Goal: Task Accomplishment & Management: Manage account settings

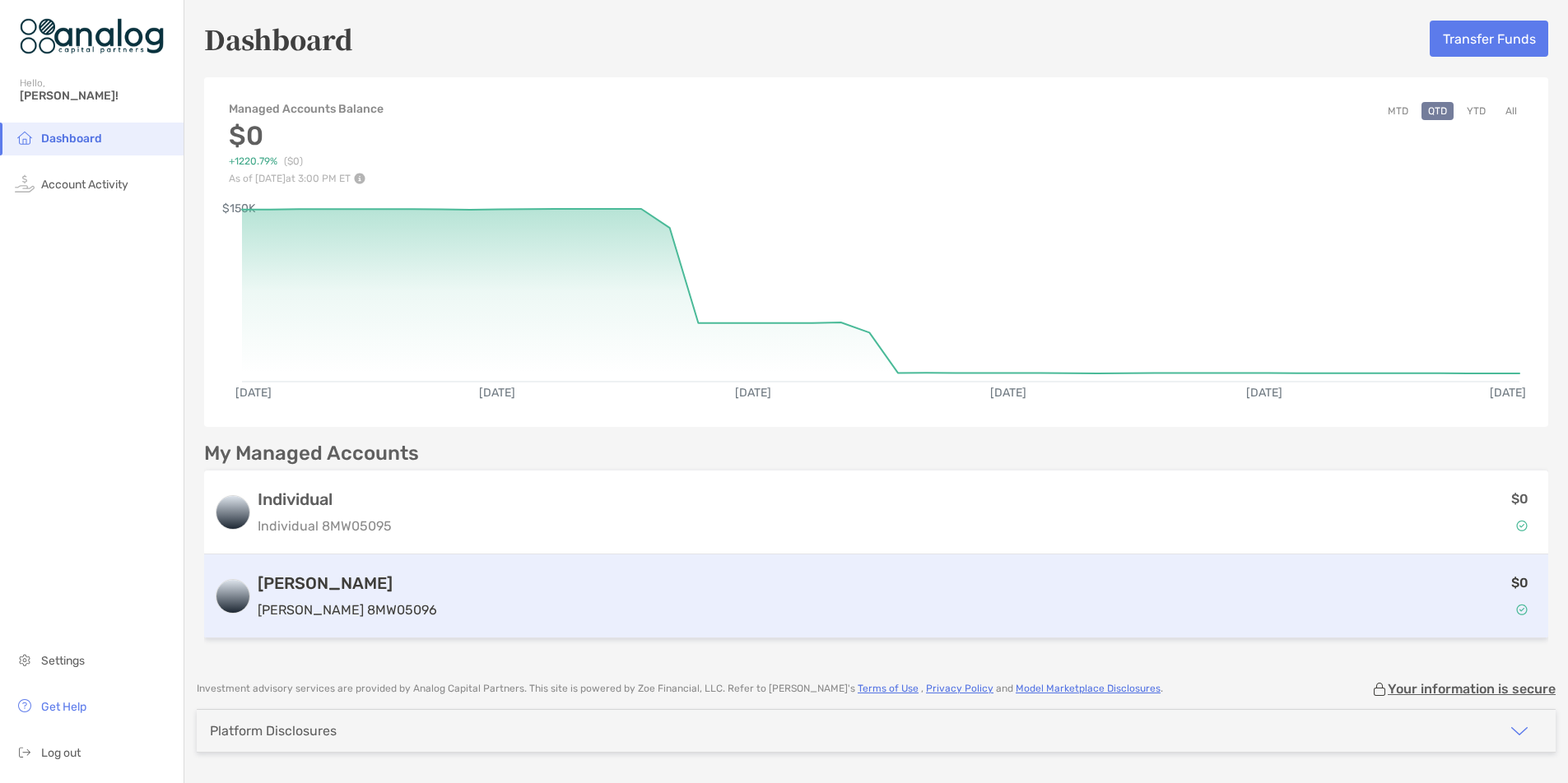
click at [299, 581] on h3 "[PERSON_NAME]" at bounding box center [347, 583] width 179 height 20
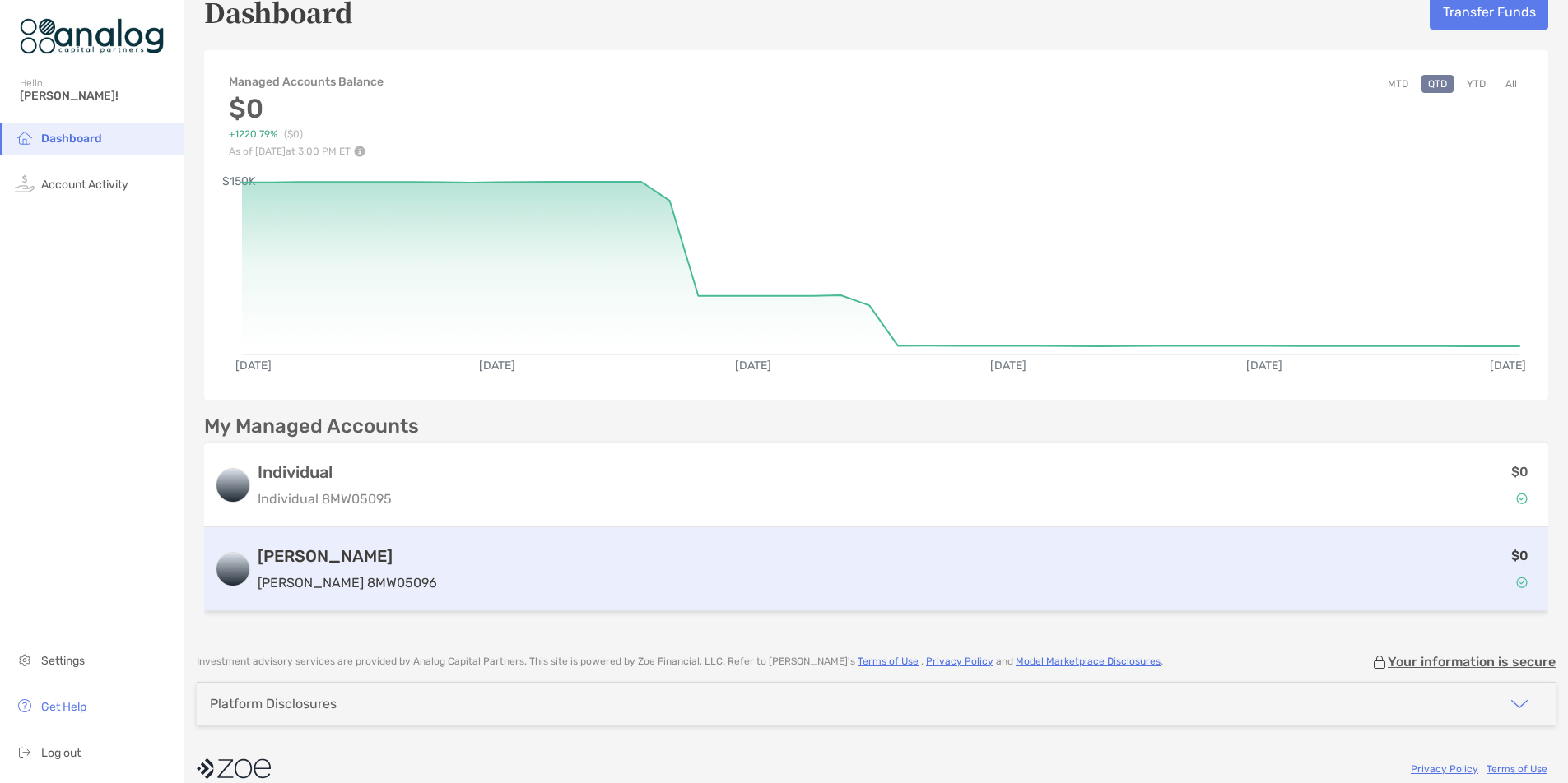
scroll to position [48, 0]
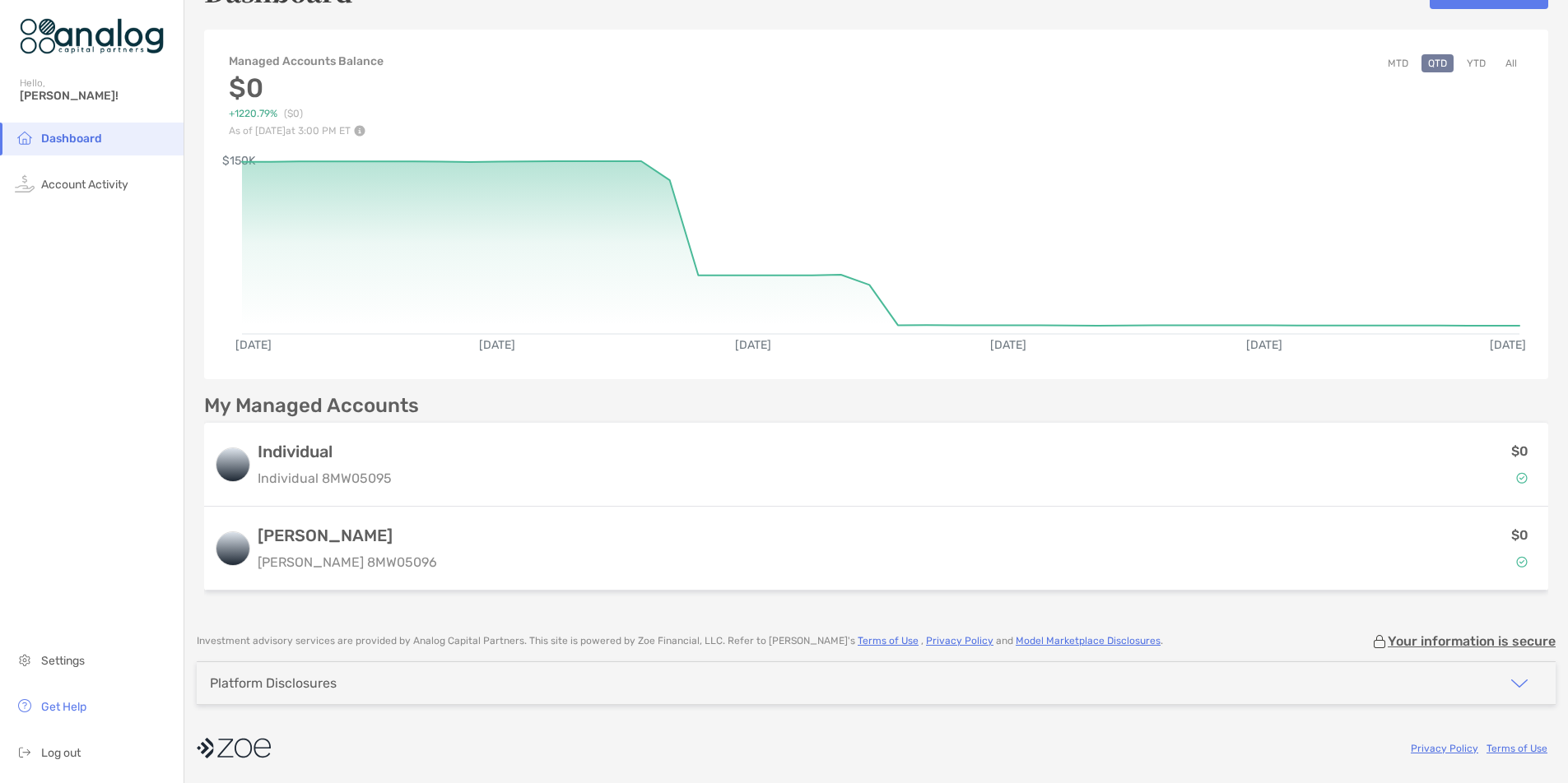
click at [1330, 699] on div "Platform Disclosures" at bounding box center [876, 683] width 1359 height 42
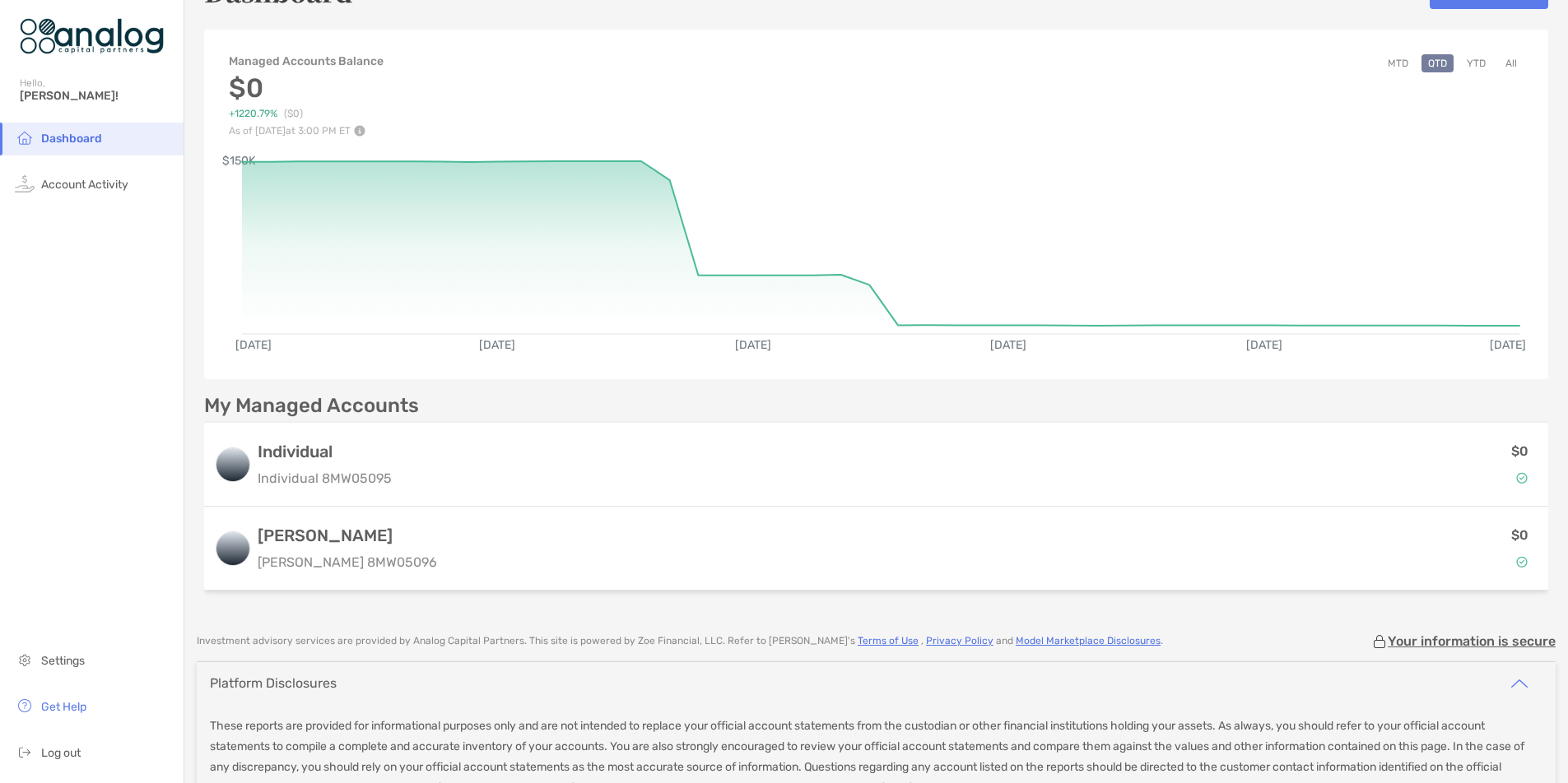
scroll to position [0, 0]
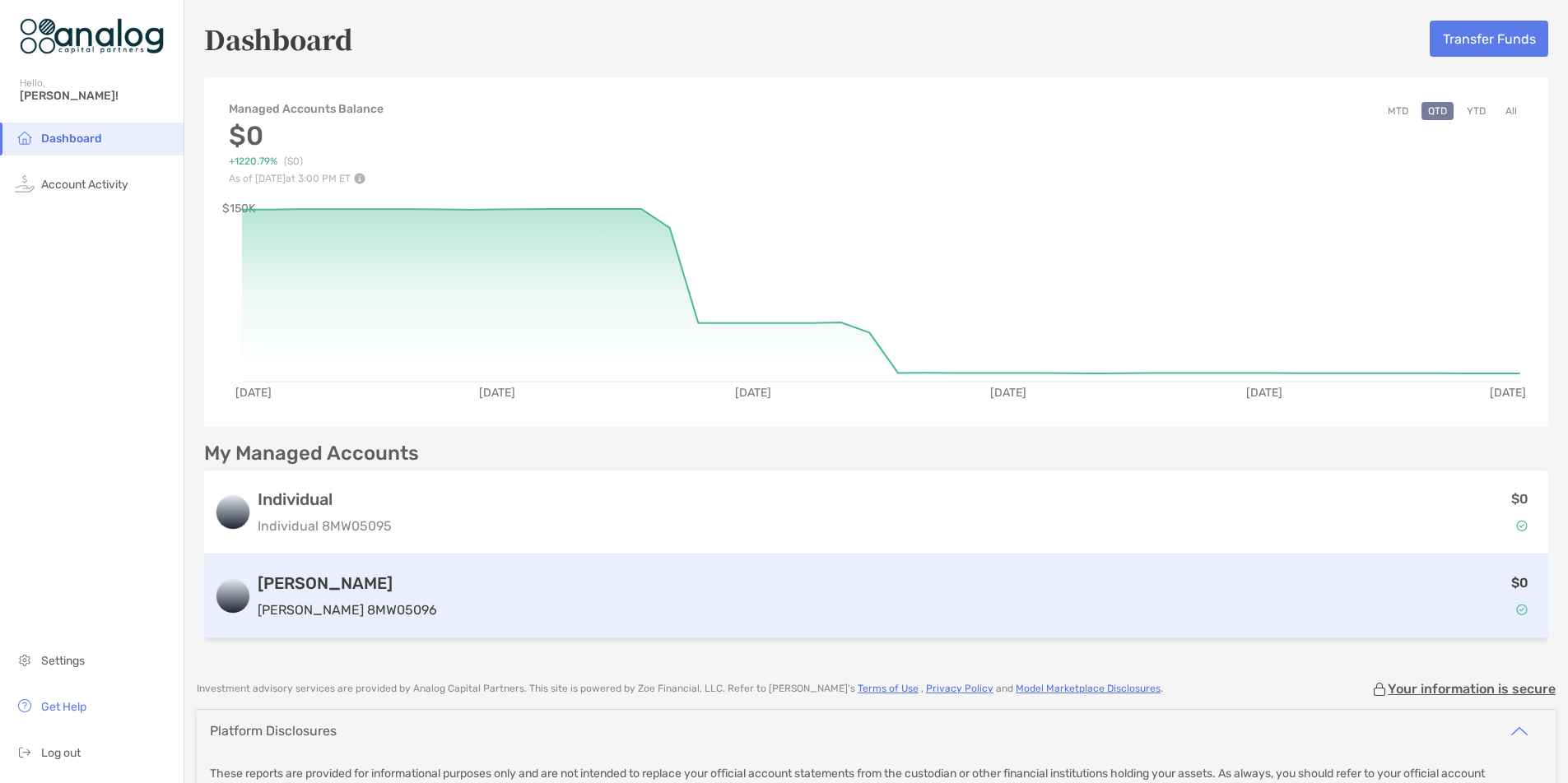
click at [323, 585] on h3 "[PERSON_NAME]" at bounding box center [347, 583] width 179 height 20
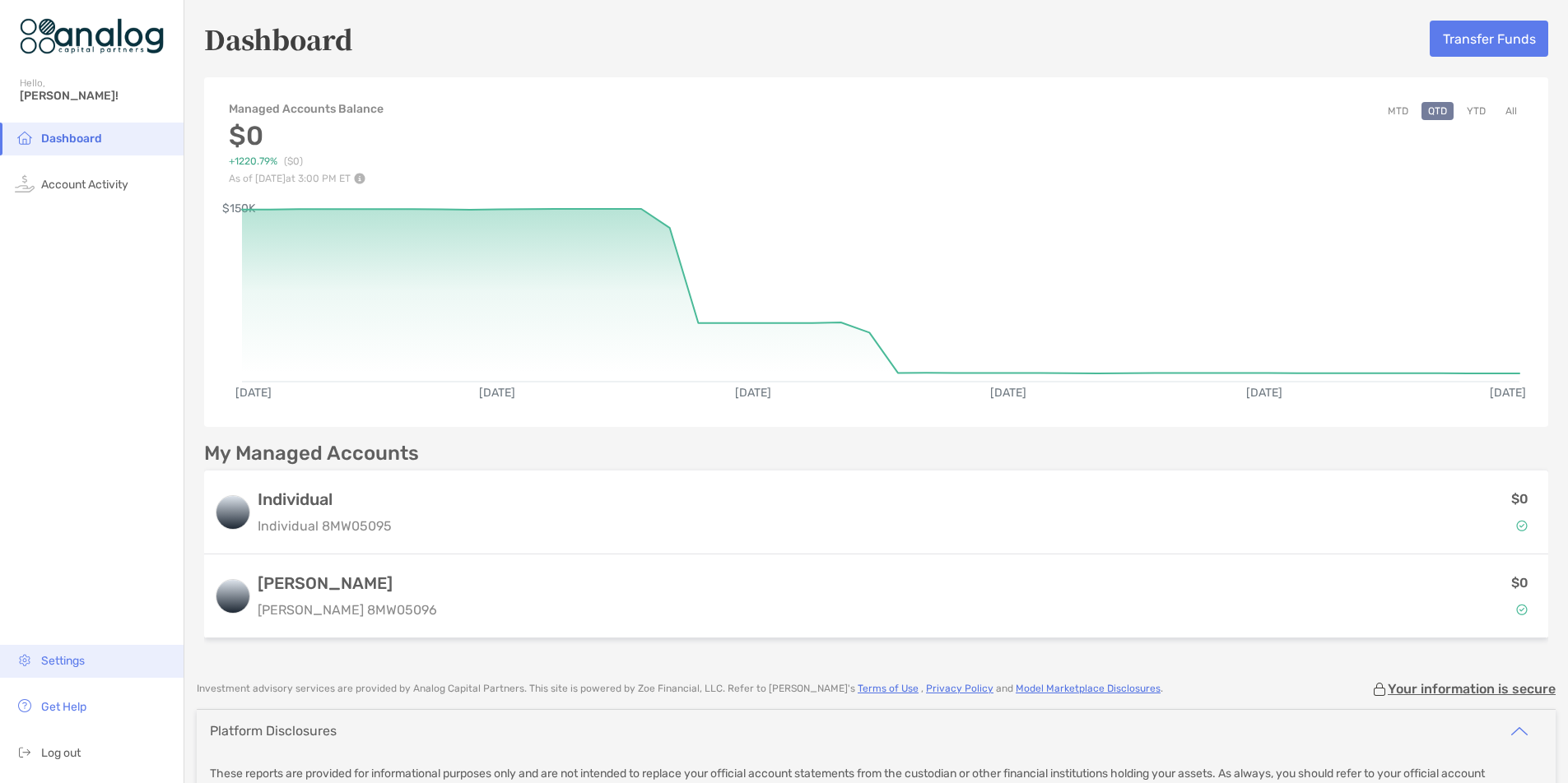
click at [85, 665] on span "Settings" at bounding box center [63, 661] width 44 height 14
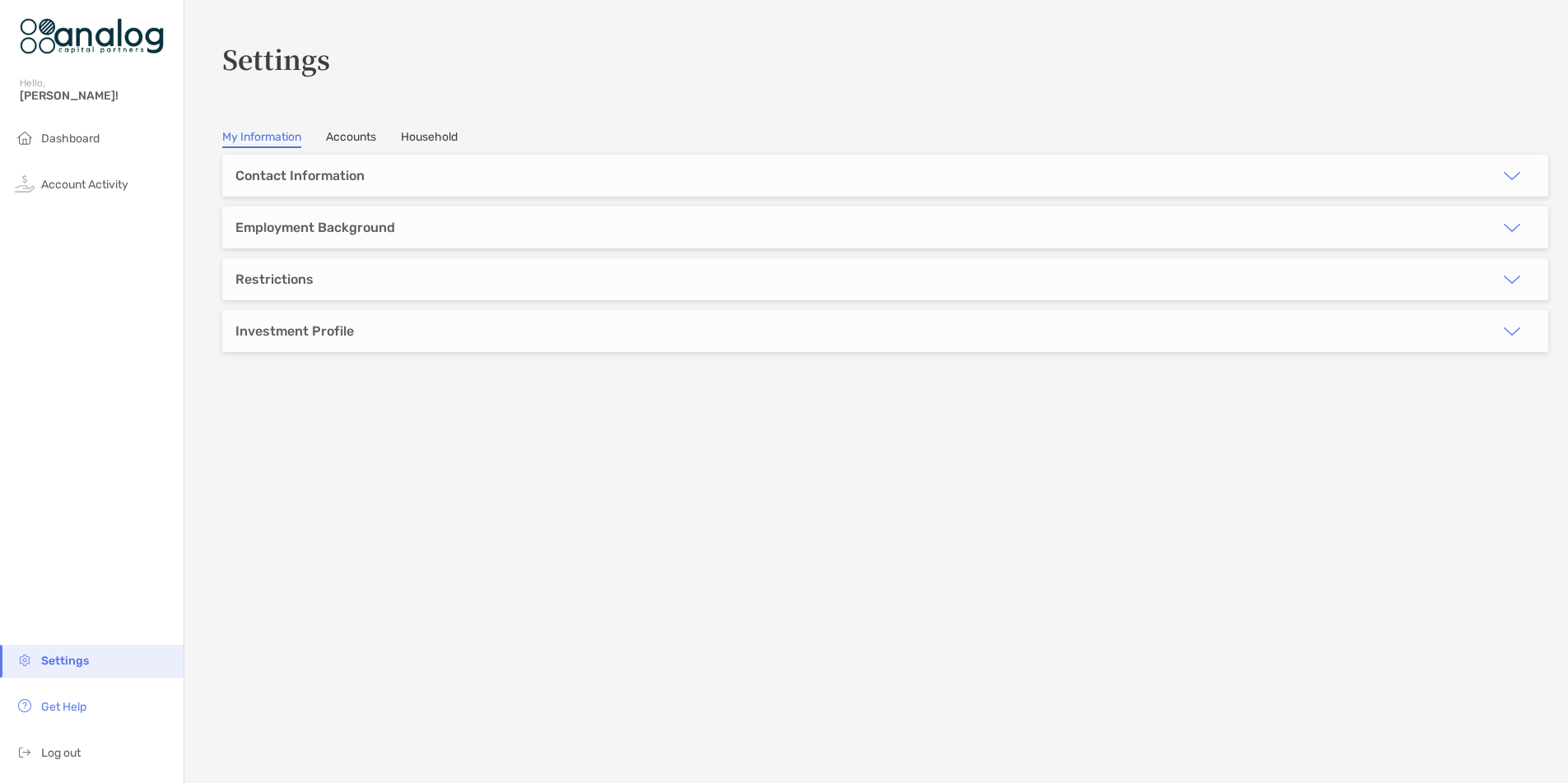
click at [359, 132] on link "Accounts" at bounding box center [351, 139] width 51 height 18
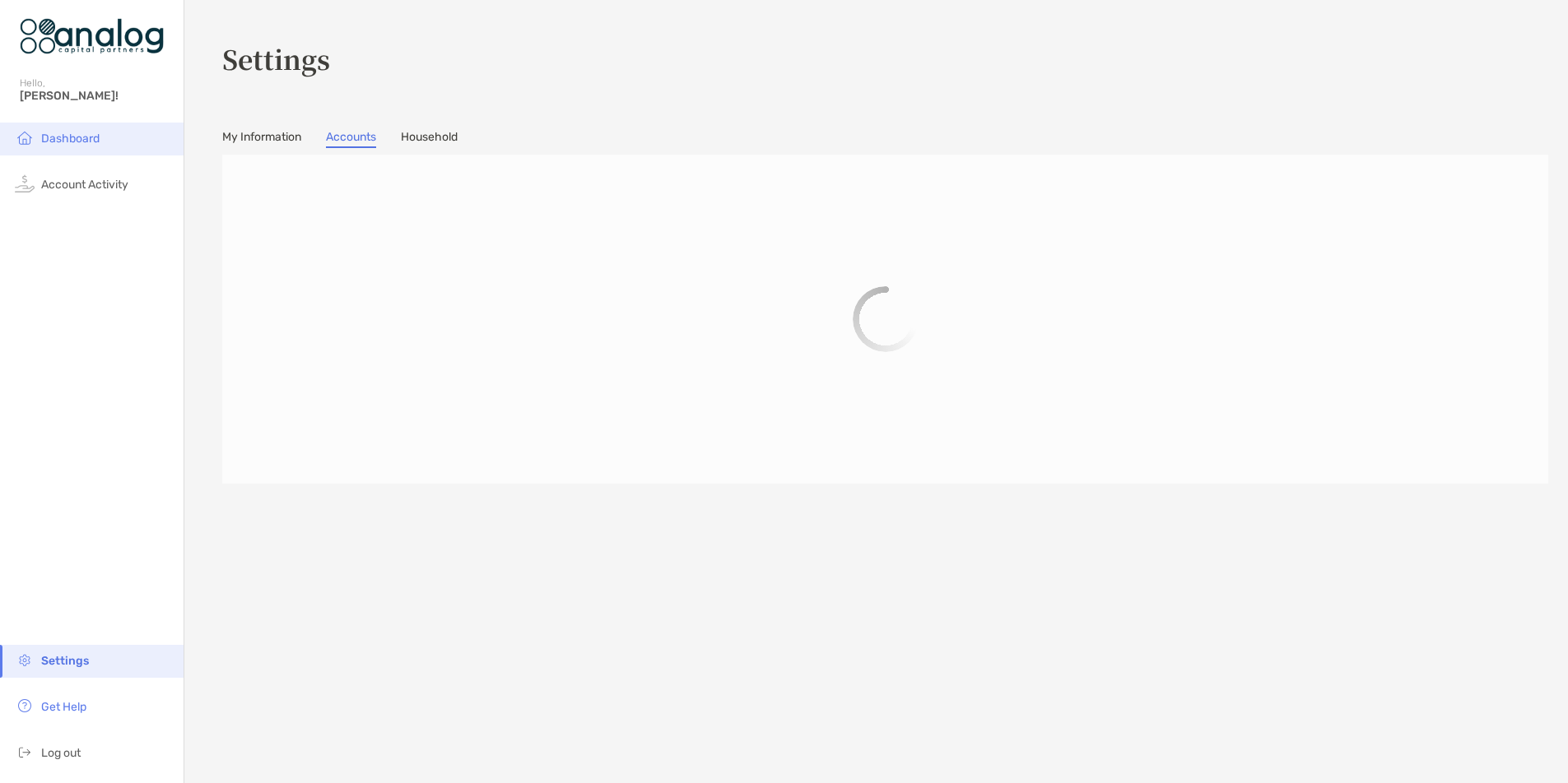
click at [91, 133] on span "Dashboard" at bounding box center [70, 139] width 58 height 14
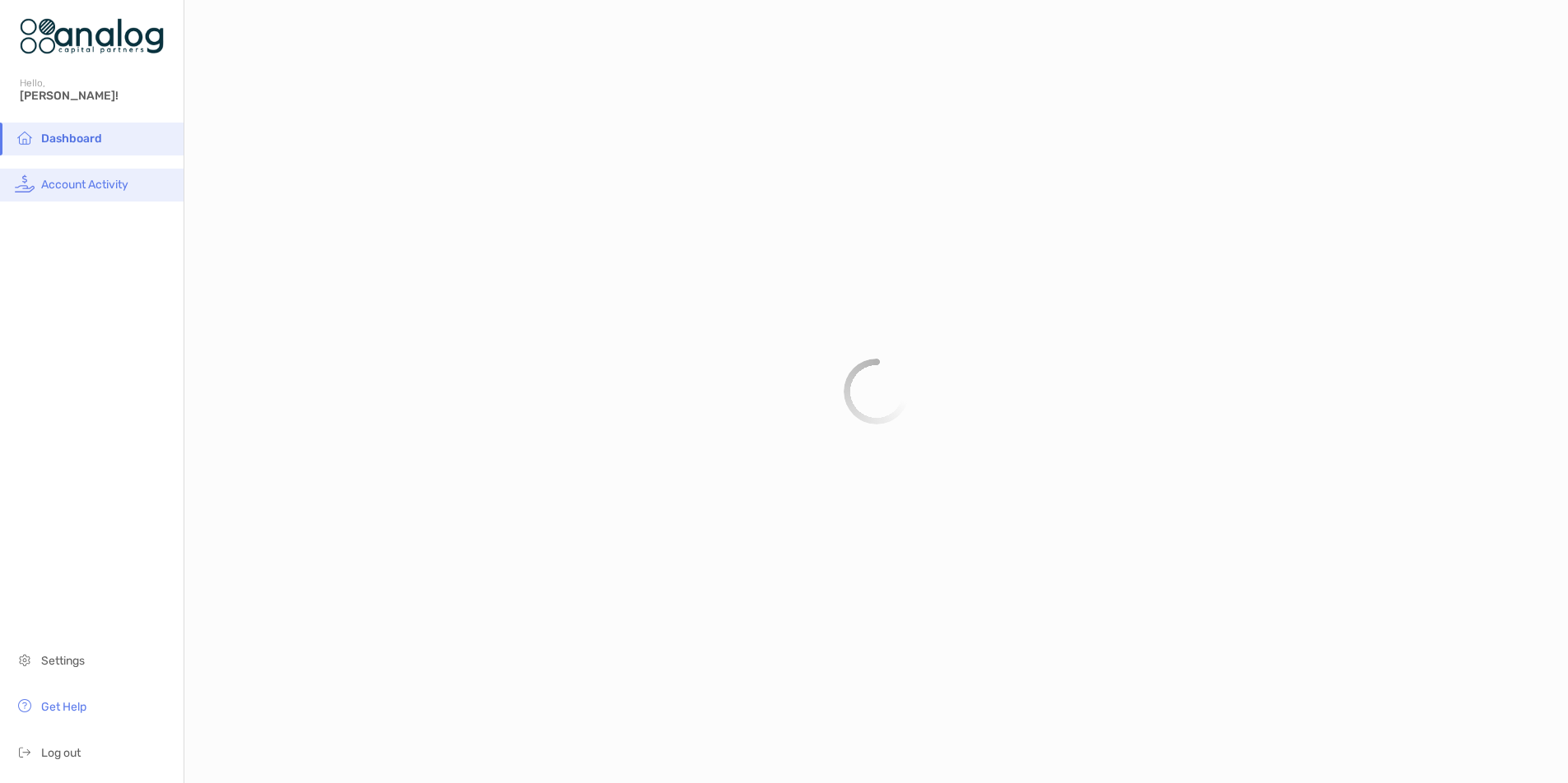
click at [74, 188] on span "Account Activity" at bounding box center [85, 184] width 87 height 14
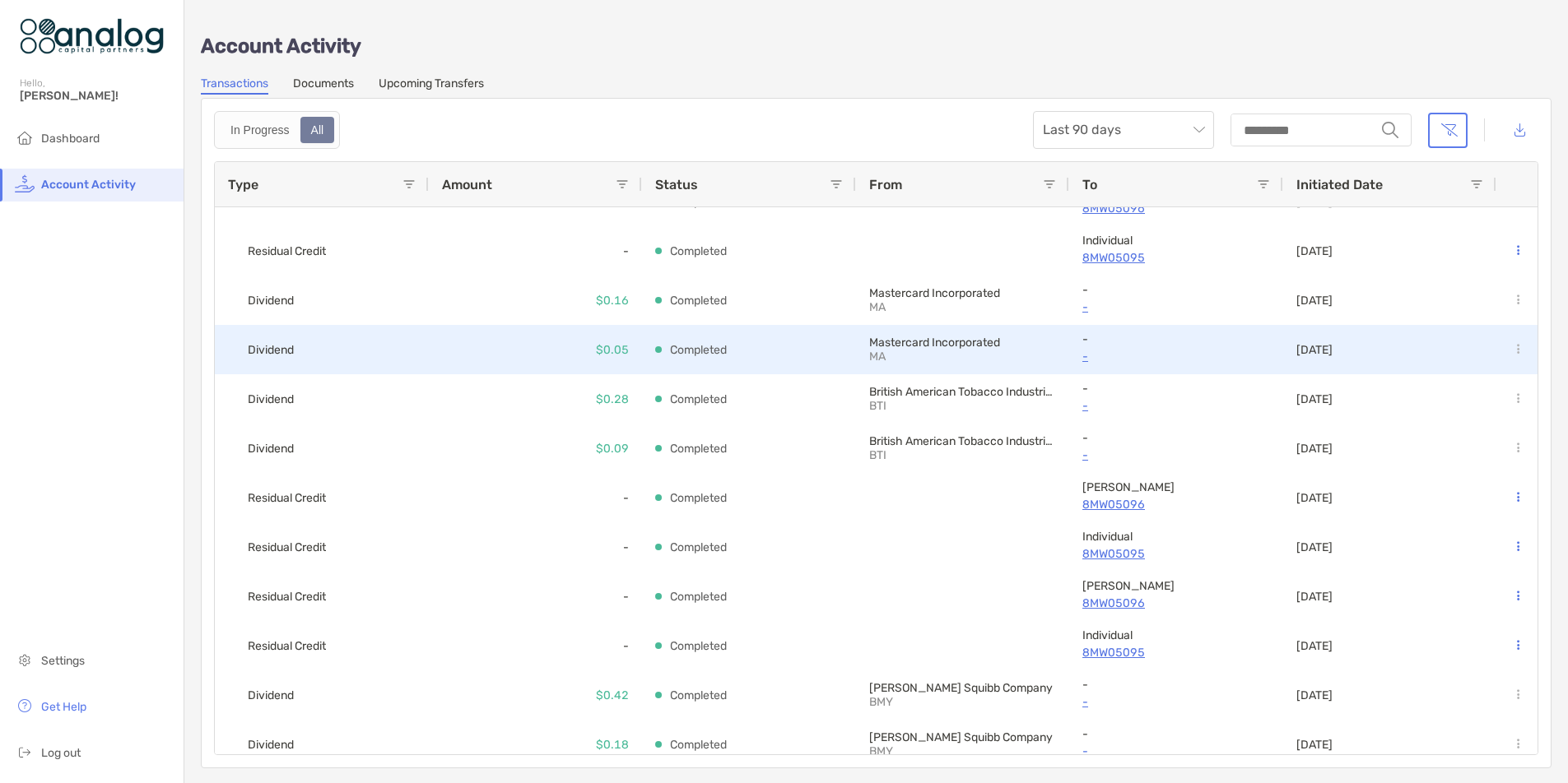
scroll to position [31, 0]
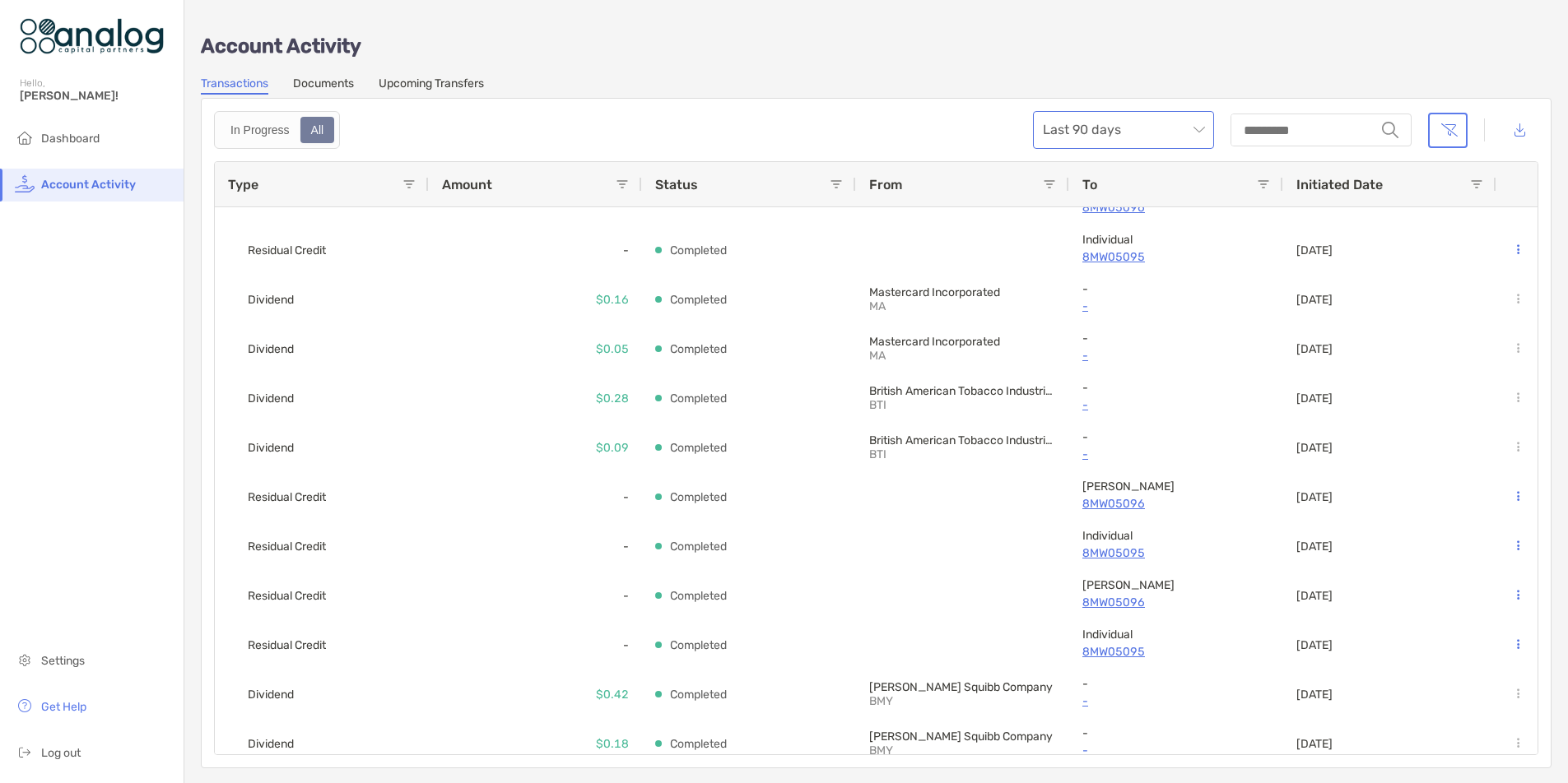
click at [1205, 123] on div "Last 90 days" at bounding box center [1123, 130] width 181 height 38
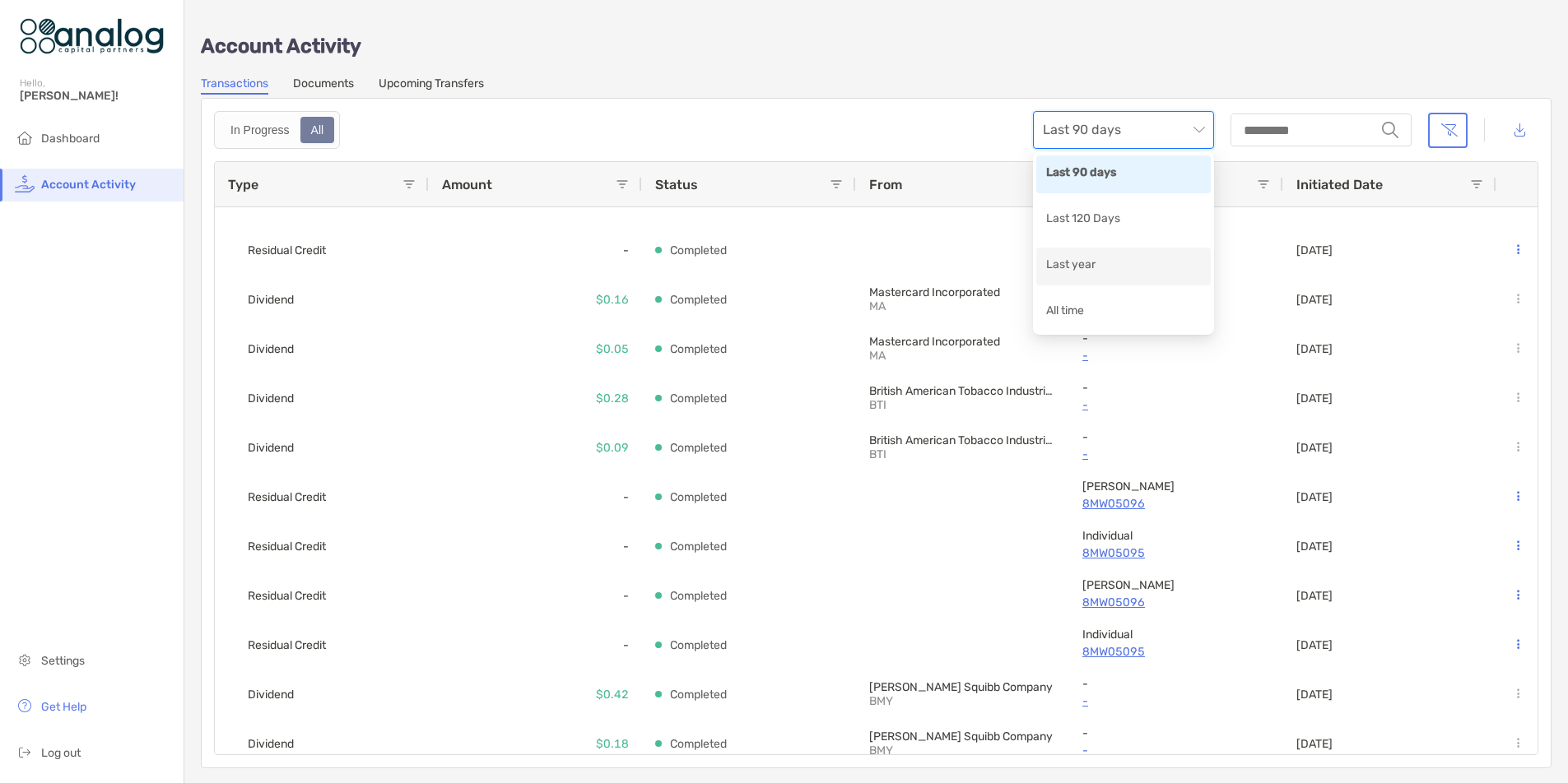
click at [1078, 274] on div "Last year" at bounding box center [1123, 266] width 154 height 21
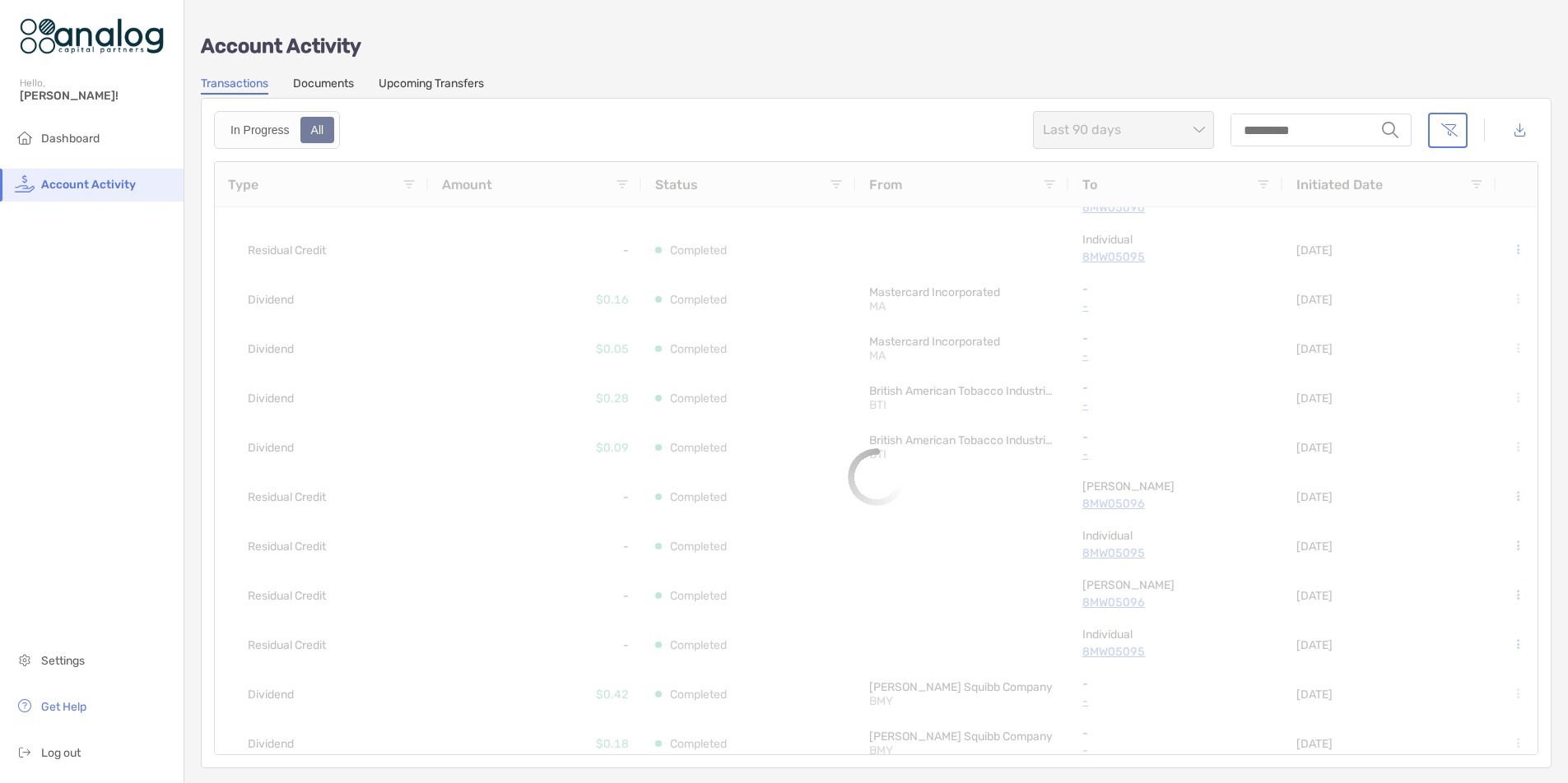
scroll to position [1, 0]
click at [1107, 137] on span "Last 90 days" at bounding box center [1124, 129] width 161 height 36
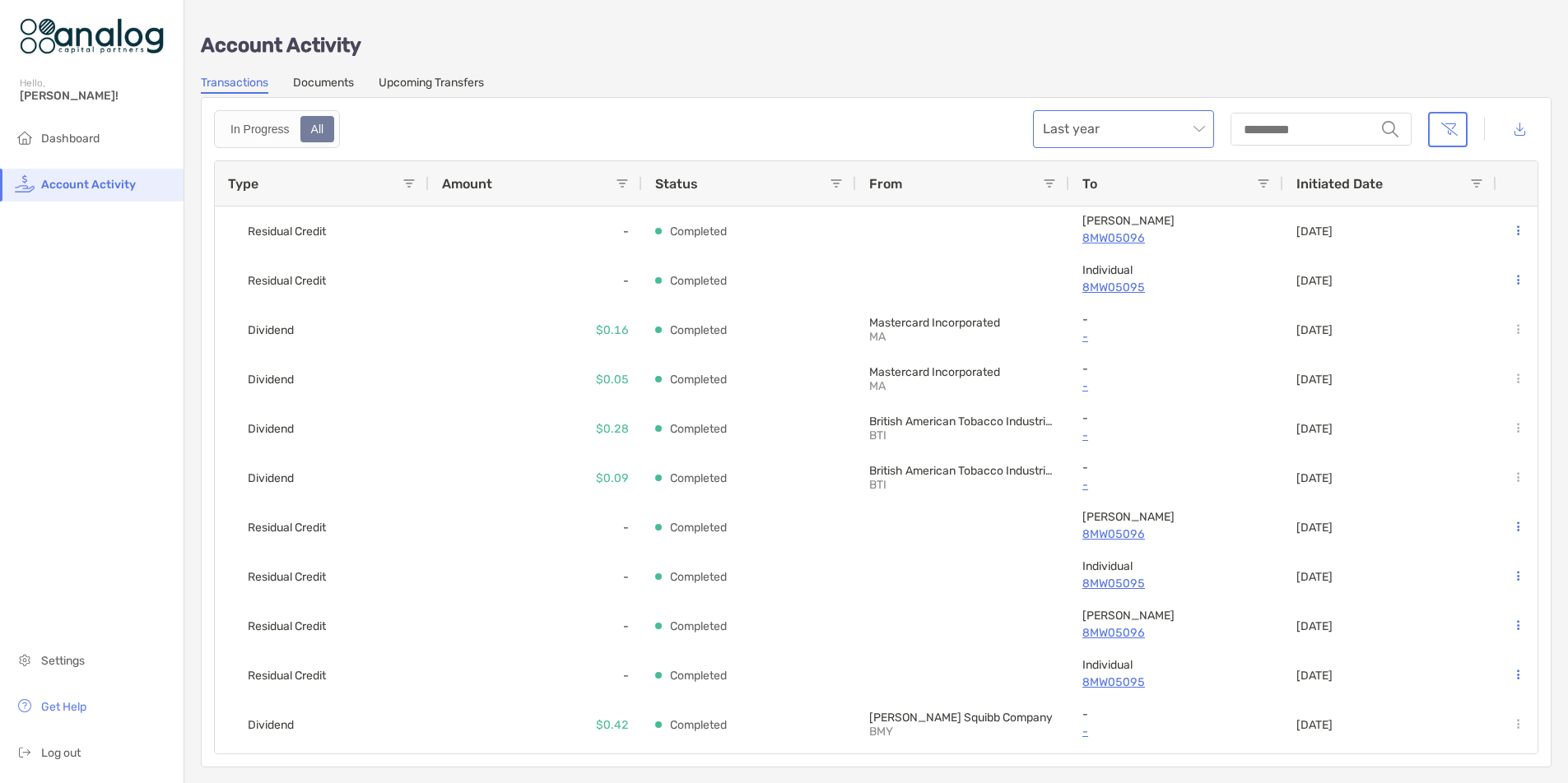
click at [1105, 139] on span "Last year" at bounding box center [1124, 129] width 161 height 36
click at [859, 76] on div "Transactions Documents Upcoming Transfers" at bounding box center [876, 84] width 1350 height 18
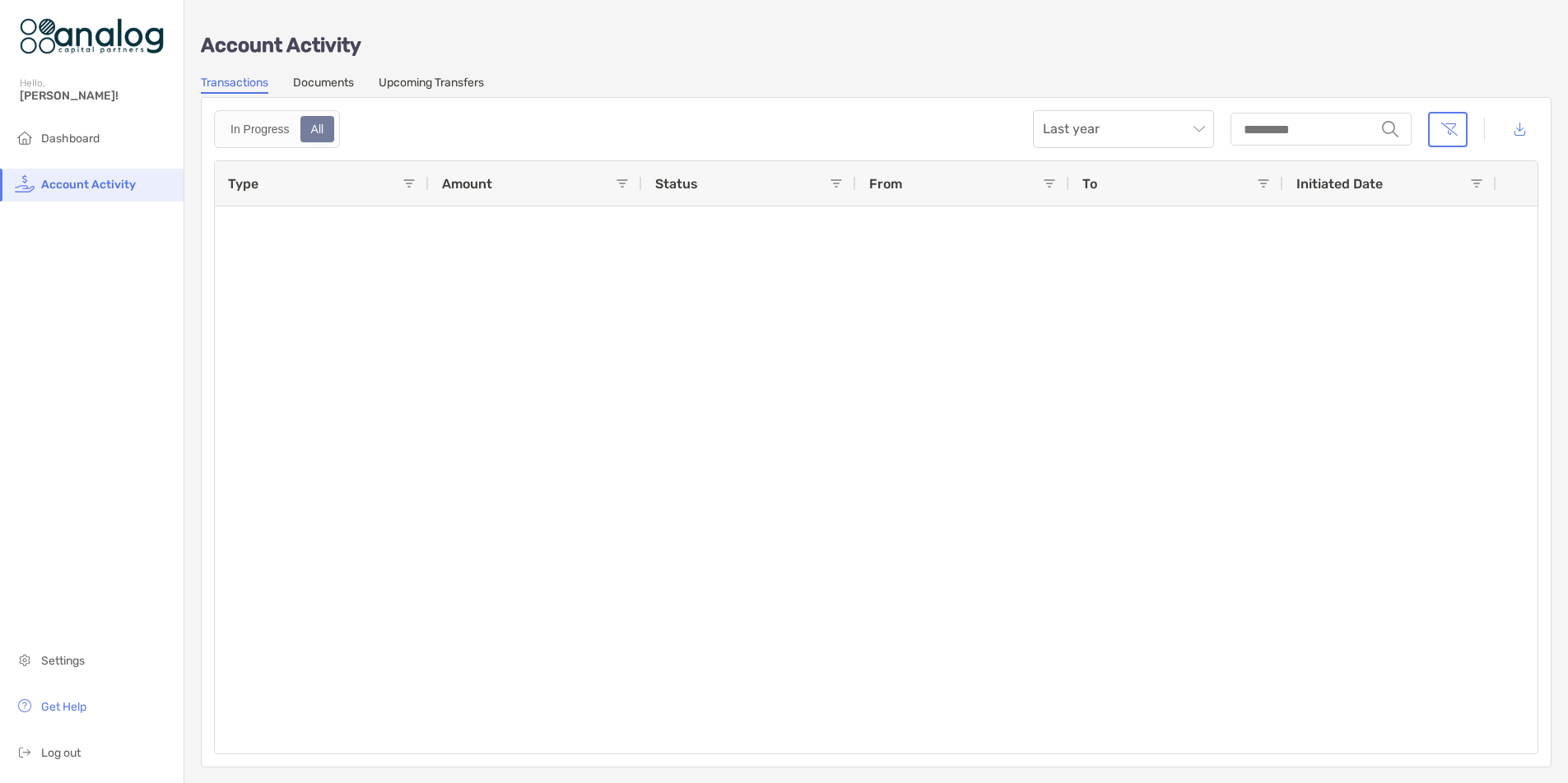
scroll to position [12118, 0]
click at [1125, 128] on span "Last year" at bounding box center [1124, 129] width 161 height 36
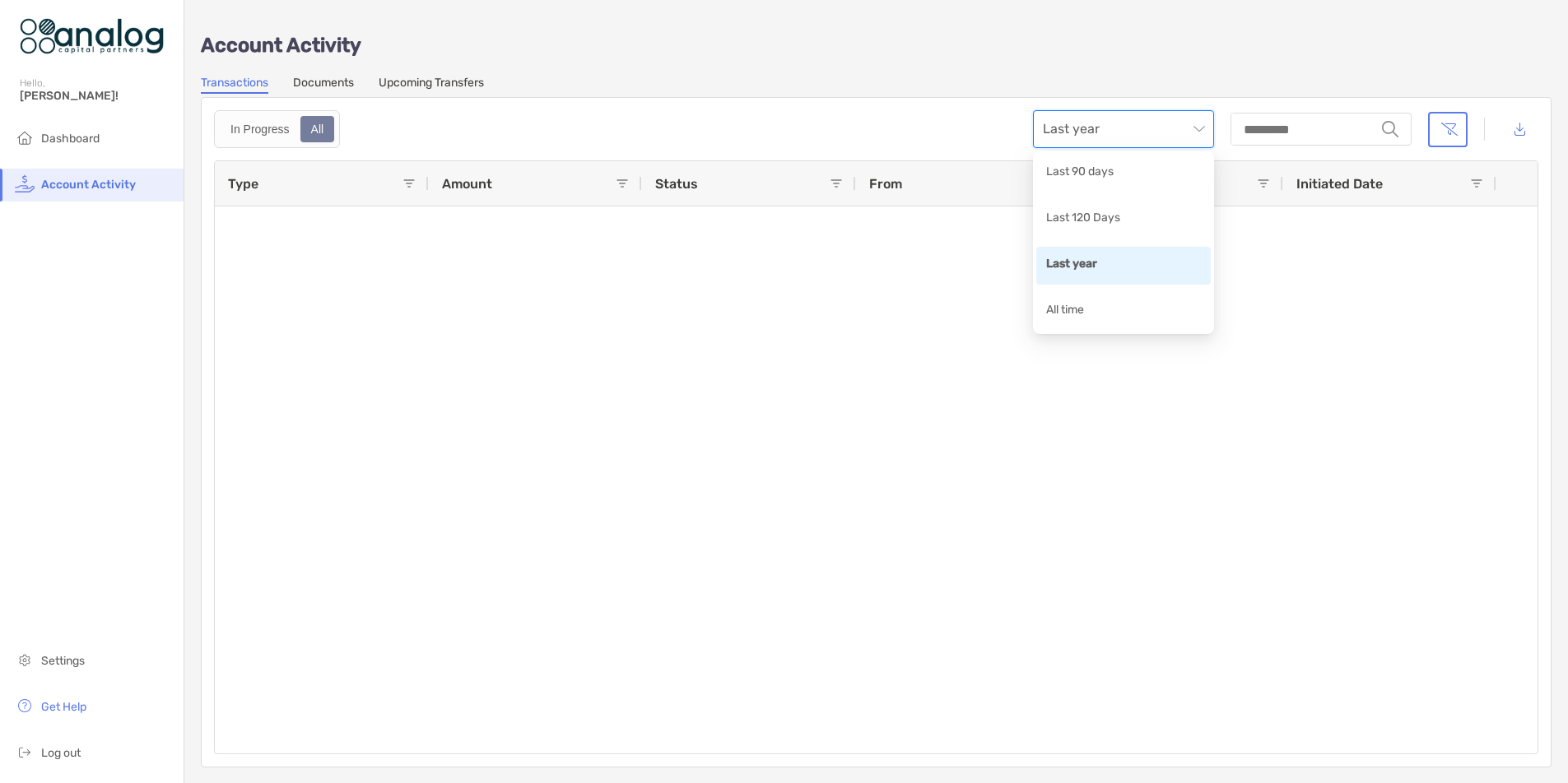
click at [1125, 128] on span "Last year" at bounding box center [1124, 129] width 161 height 36
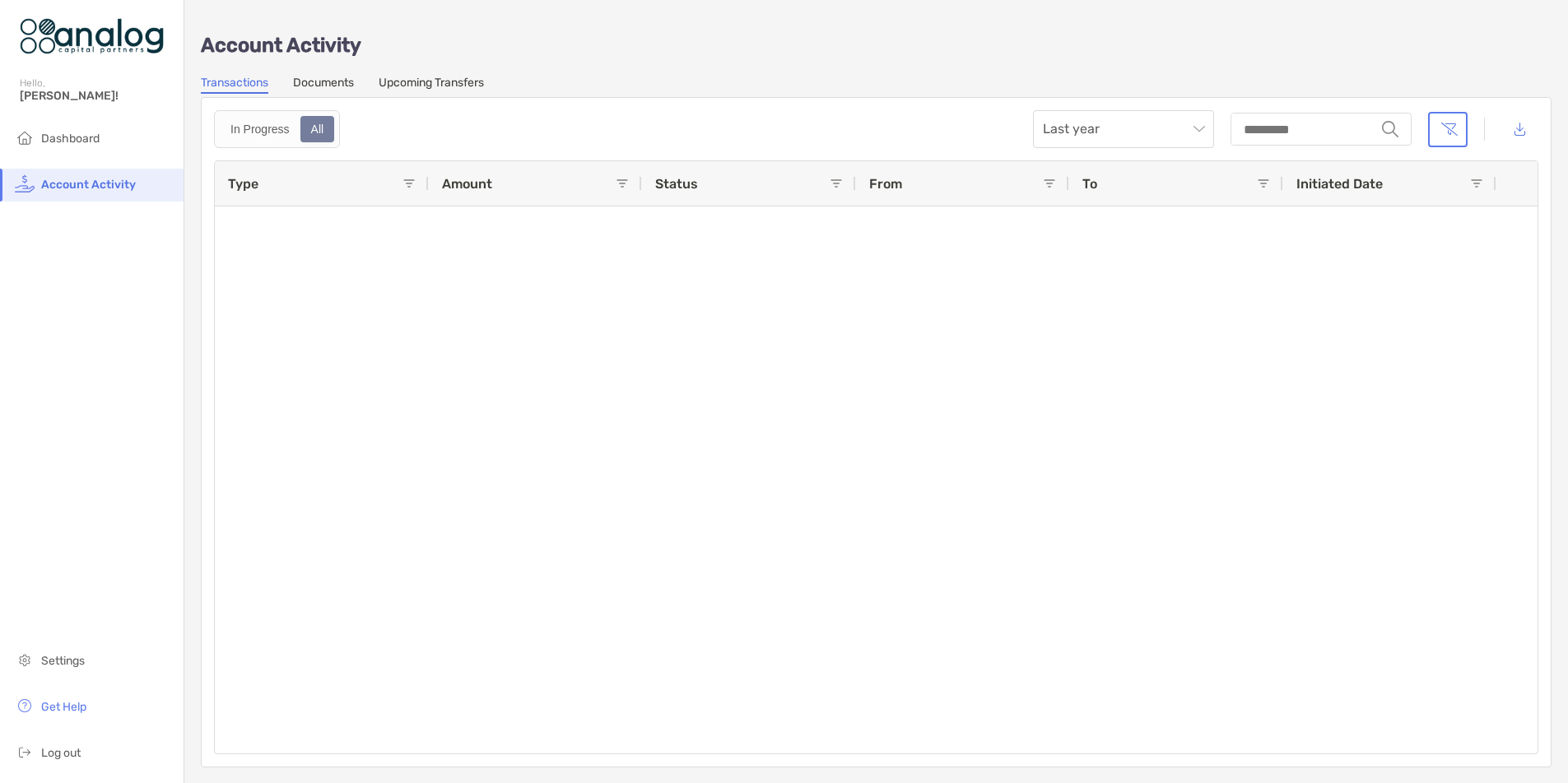
click at [325, 87] on link "Documents" at bounding box center [323, 84] width 61 height 18
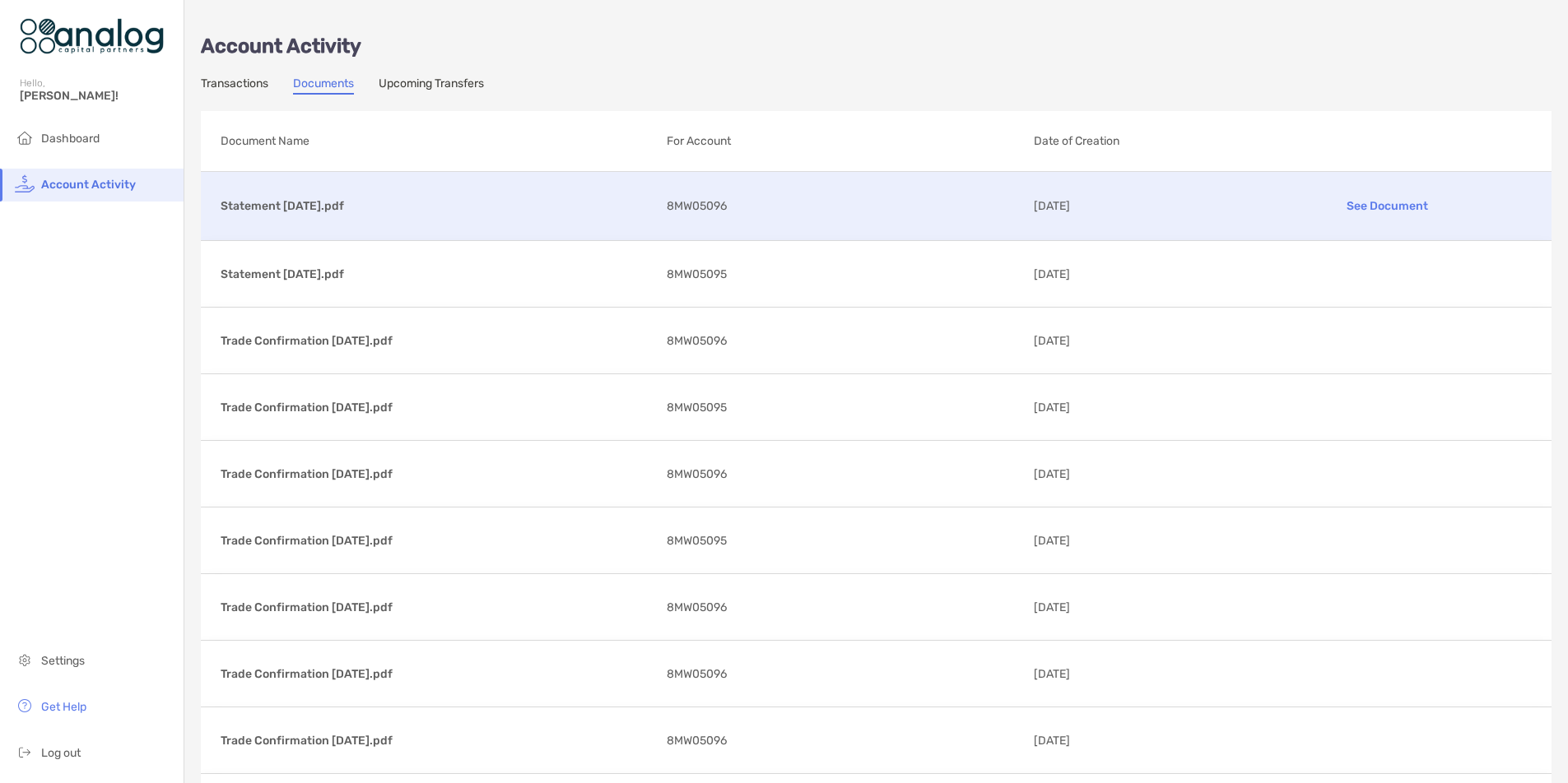
click at [300, 200] on p "Statement [DATE].pdf" at bounding box center [437, 206] width 433 height 21
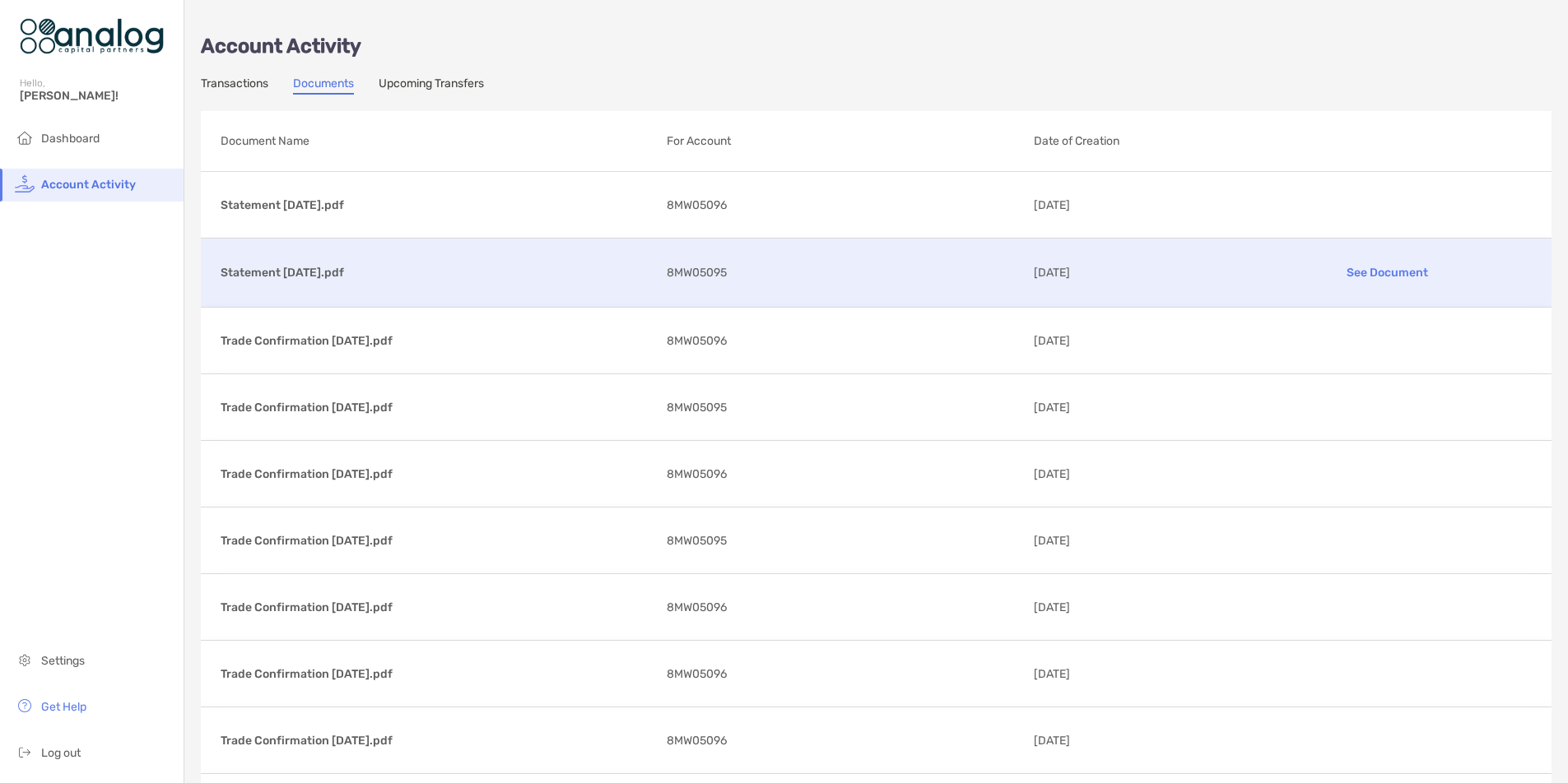
click at [299, 274] on p "Statement [DATE].pdf" at bounding box center [437, 273] width 433 height 21
